Goal: Check status: Check status

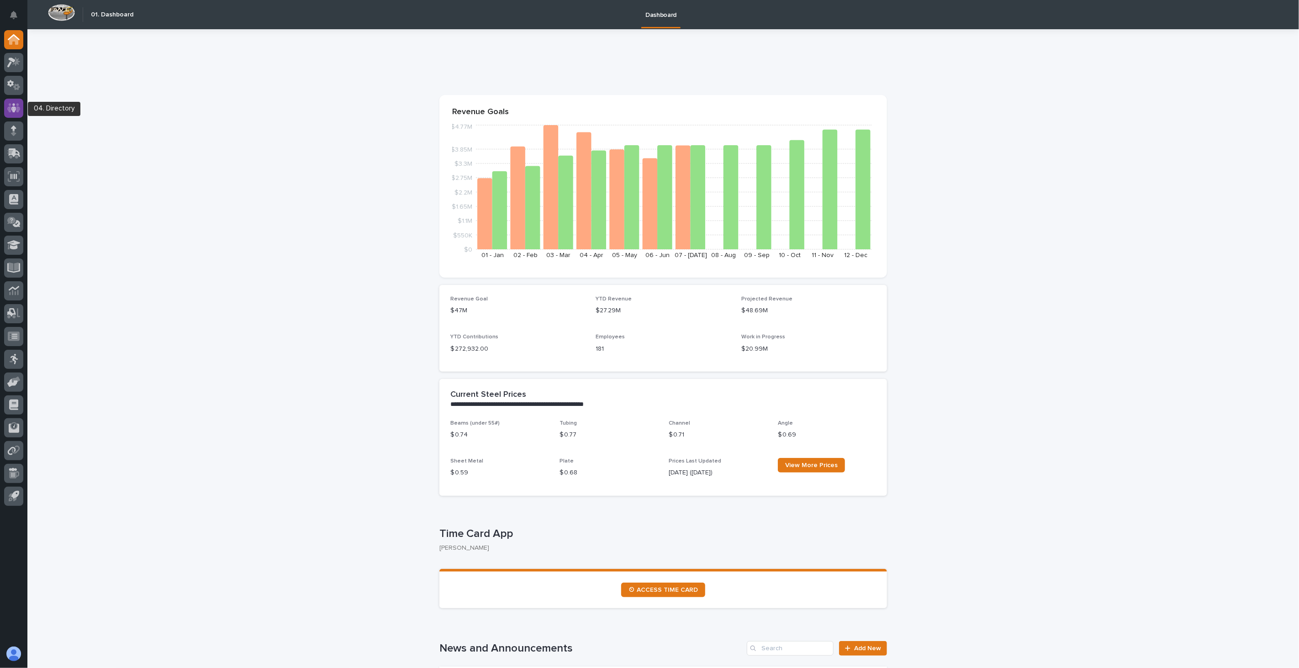
click at [11, 110] on icon at bounding box center [13, 108] width 13 height 11
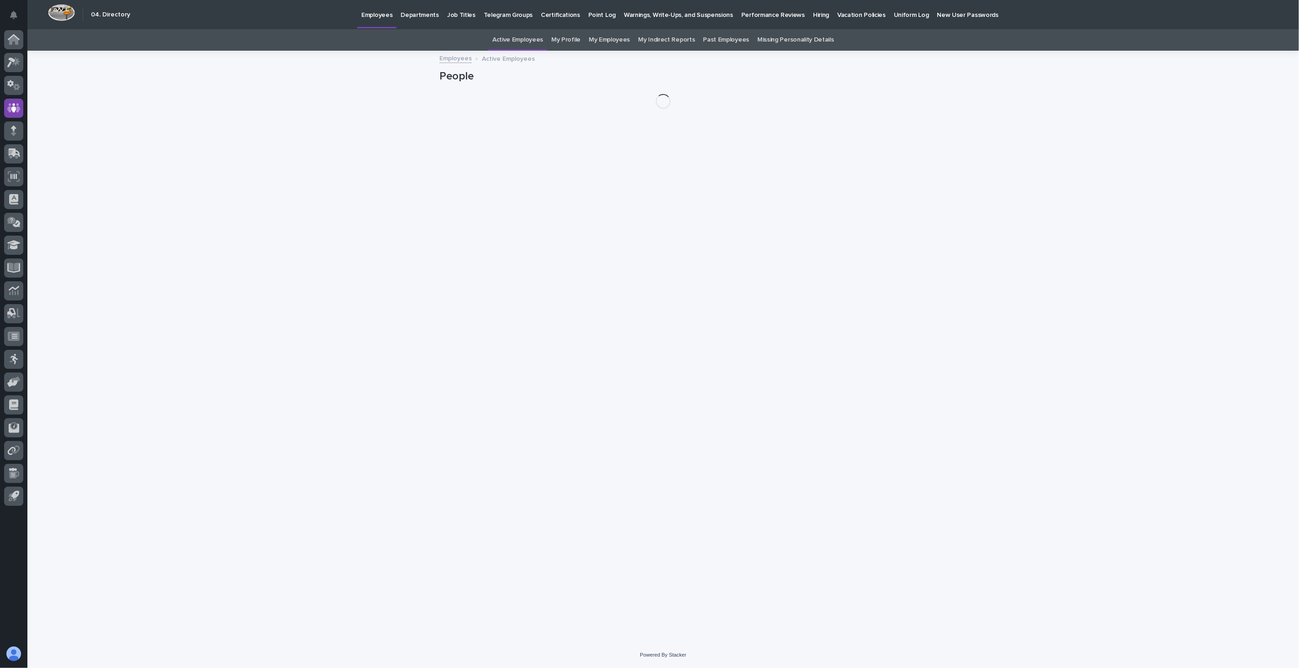
click at [813, 15] on p "Hiring" at bounding box center [821, 9] width 16 height 19
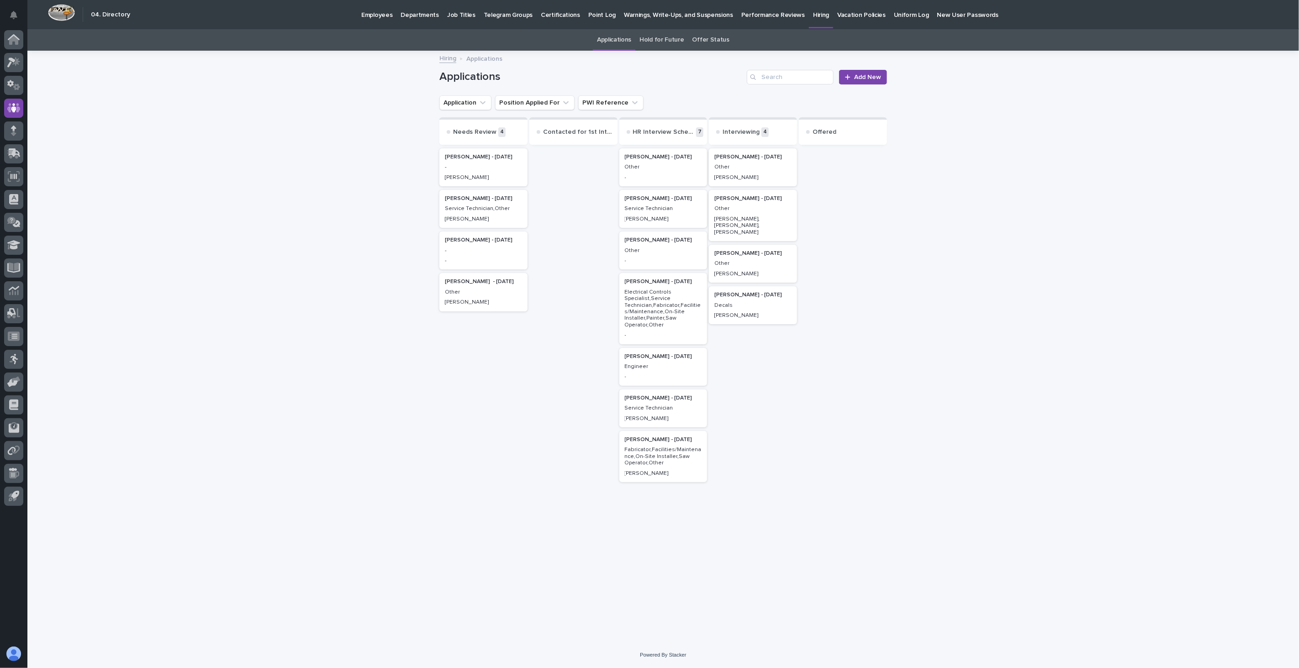
click at [704, 39] on link "Offer Status" at bounding box center [710, 39] width 37 height 21
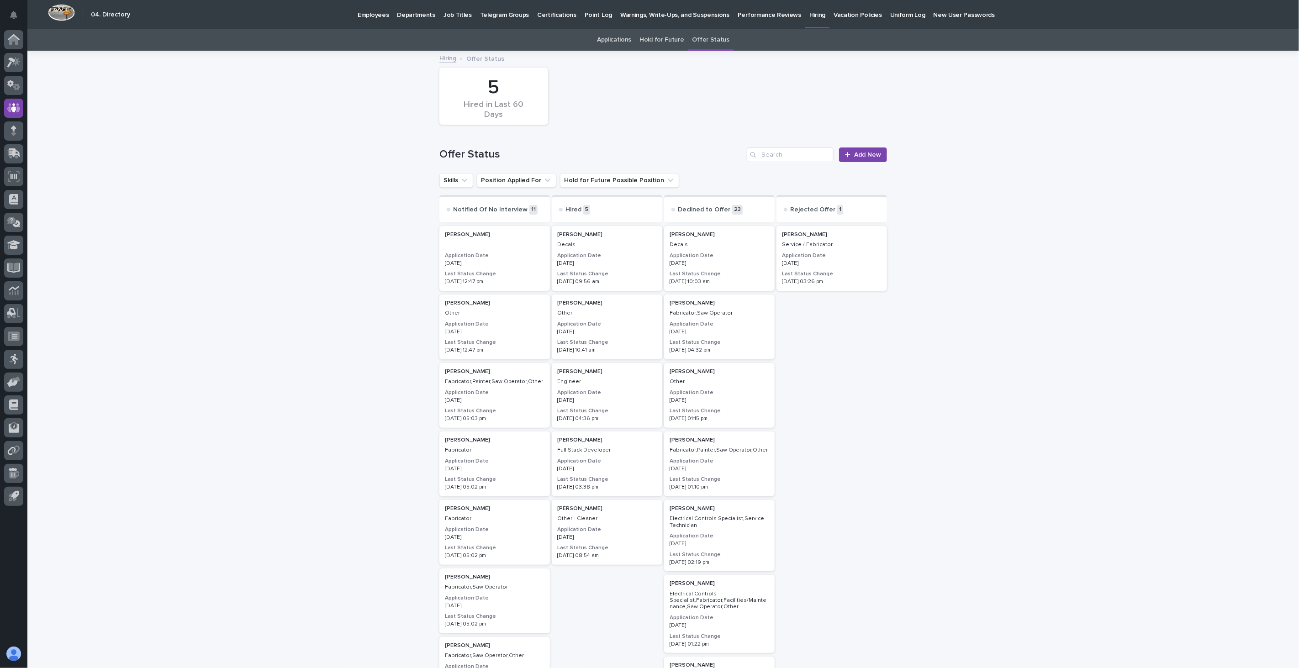
click at [608, 37] on link "Applications" at bounding box center [614, 39] width 34 height 21
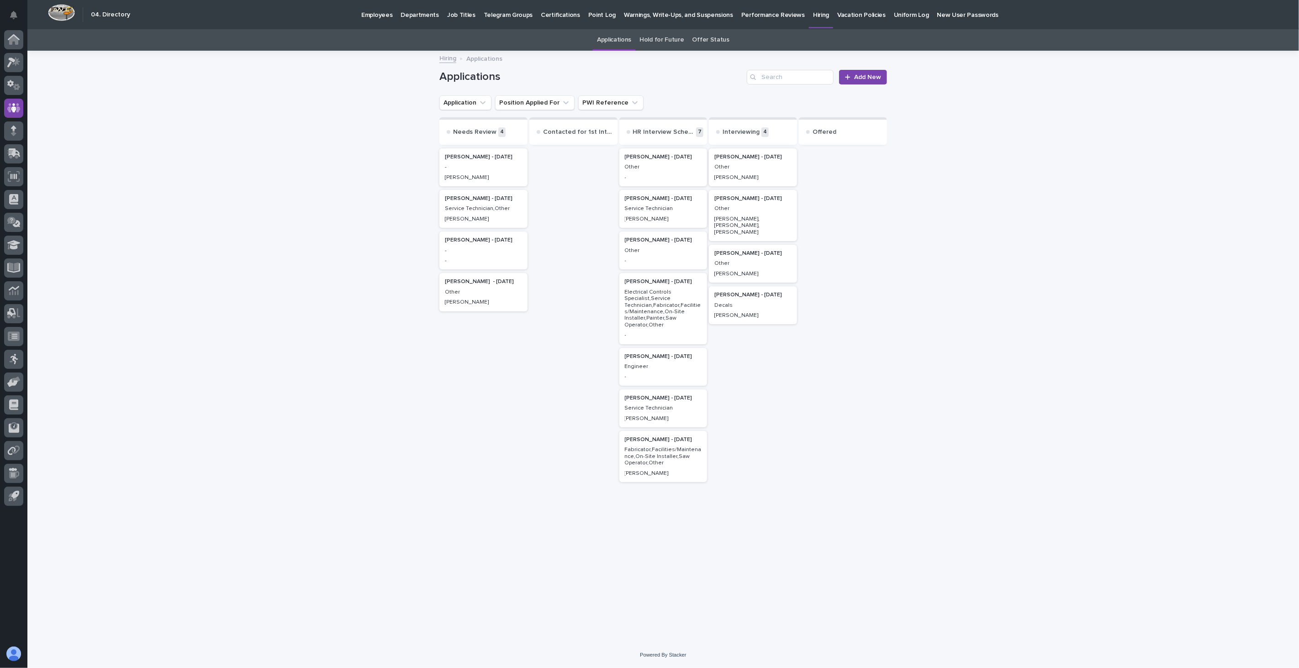
click at [751, 165] on p "Other" at bounding box center [752, 167] width 77 height 6
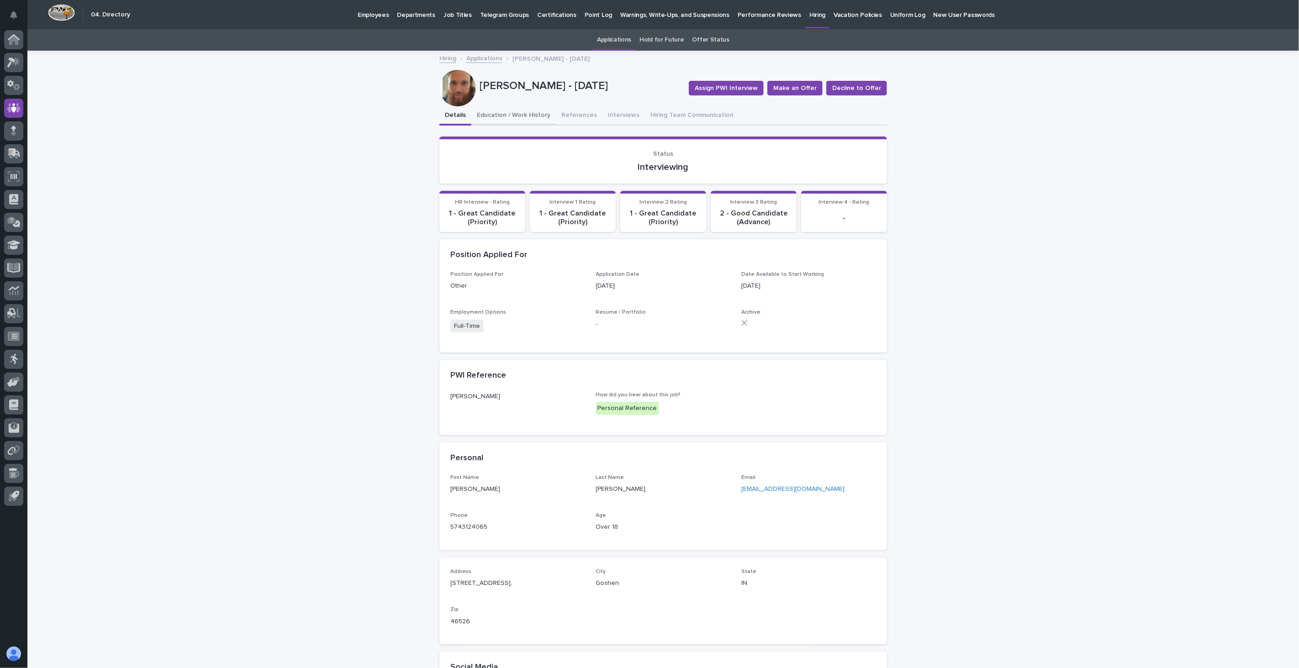
click at [523, 121] on button "Education / Work History" at bounding box center [513, 115] width 84 height 19
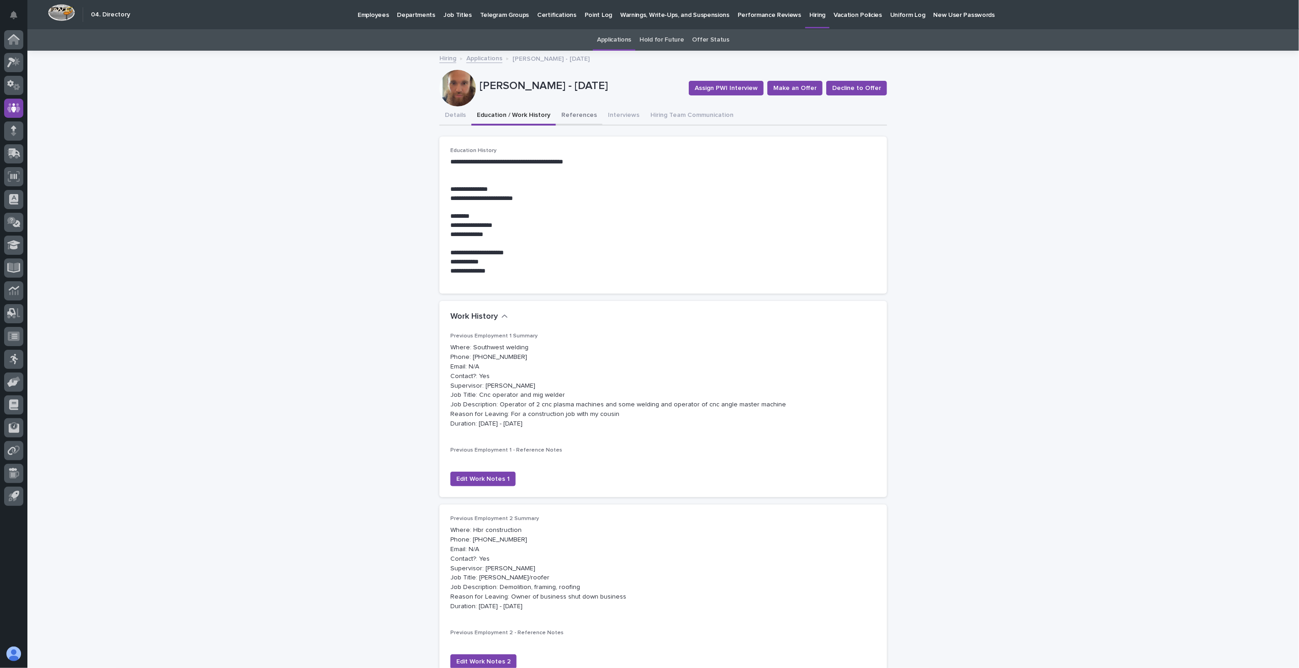
click at [573, 112] on button "References" at bounding box center [579, 115] width 47 height 19
